Goal: Task Accomplishment & Management: Use online tool/utility

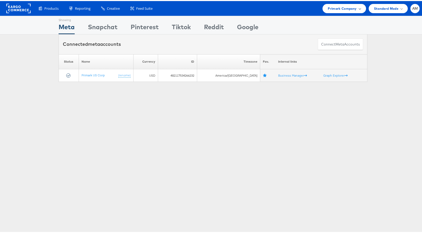
click at [335, 8] on span "Primark Company" at bounding box center [342, 8] width 29 height 6
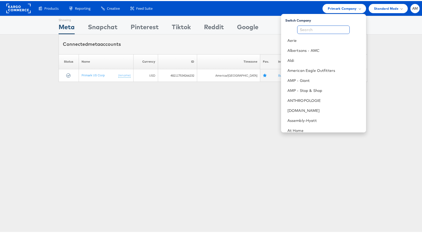
click at [315, 30] on input "text" at bounding box center [323, 29] width 52 height 8
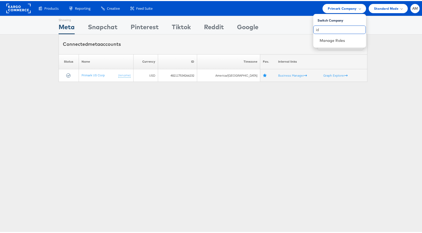
type input "i"
type input "direc"
click at [325, 39] on link "DirecTV" at bounding box center [340, 39] width 42 height 5
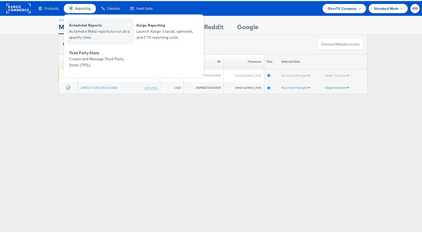
click at [75, 29] on span "Automate Meta reports to run at a specific time." at bounding box center [100, 33] width 63 height 12
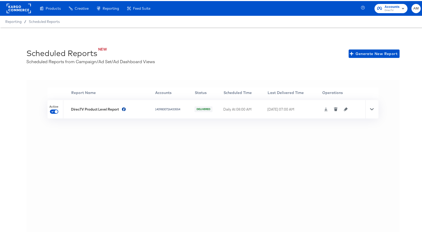
click at [324, 109] on icon at bounding box center [325, 109] width 3 height 4
